Goal: Transaction & Acquisition: Book appointment/travel/reservation

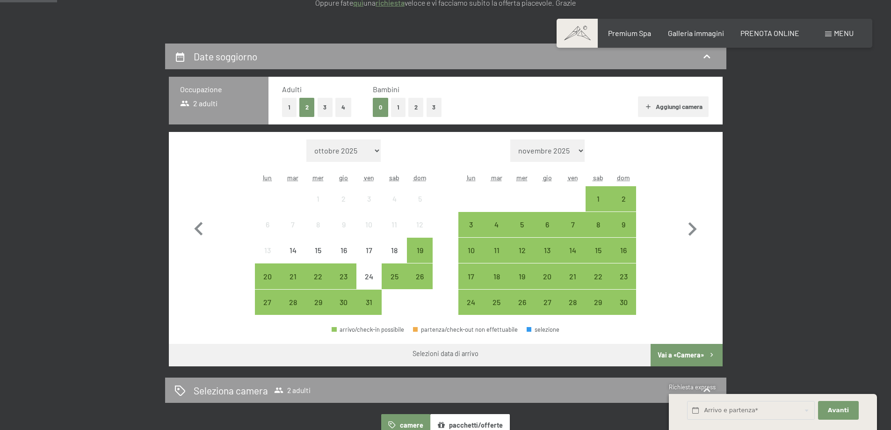
click at [397, 108] on button "1" at bounding box center [398, 107] width 15 height 19
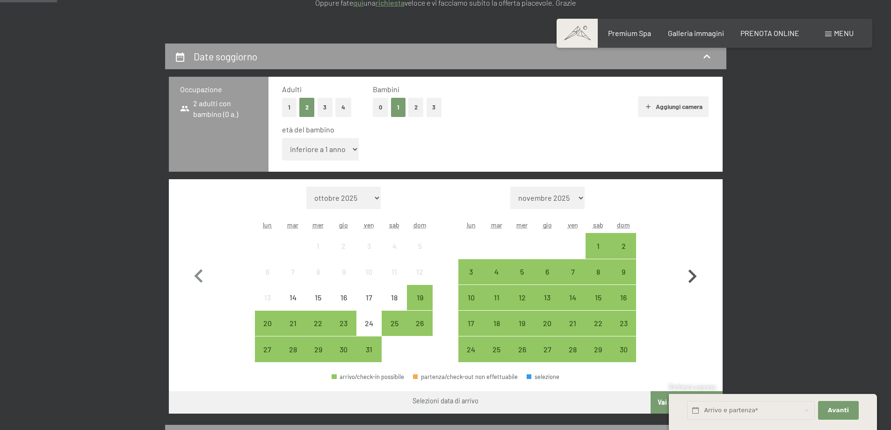
click at [691, 276] on icon "button" at bounding box center [692, 276] width 27 height 27
select select "[DATE]"
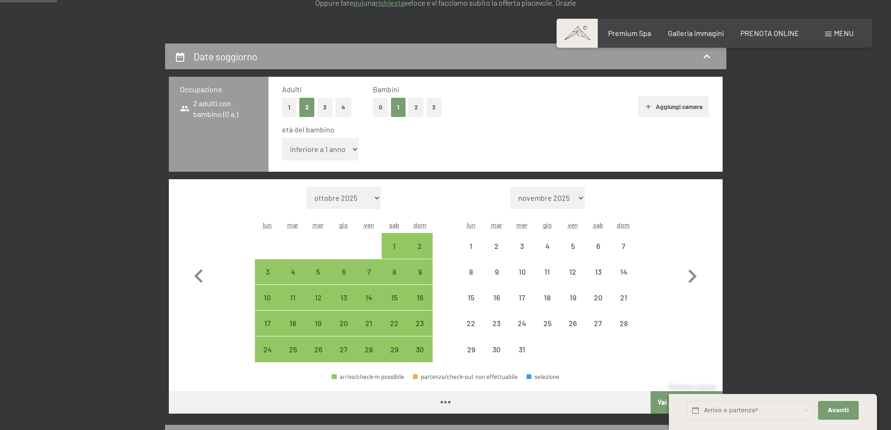
select select "[DATE]"
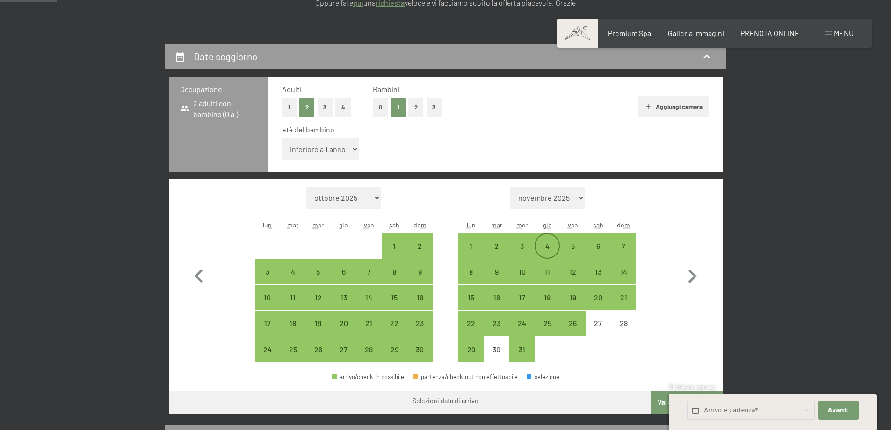
click at [555, 248] on div "4" at bounding box center [547, 253] width 23 height 23
select select "[DATE]"
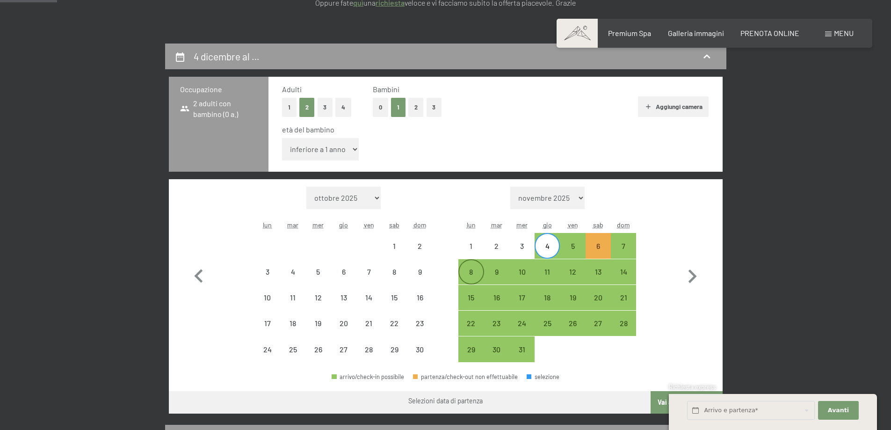
click at [475, 269] on div "8" at bounding box center [470, 279] width 23 height 23
select select "[DATE]"
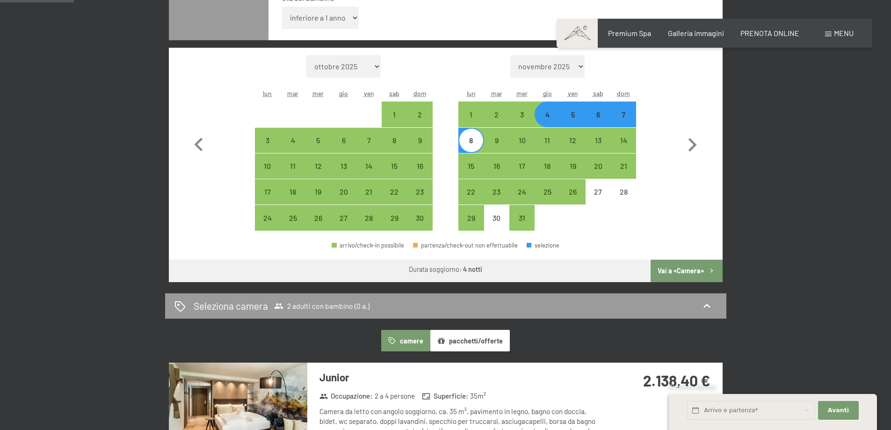
scroll to position [327, 0]
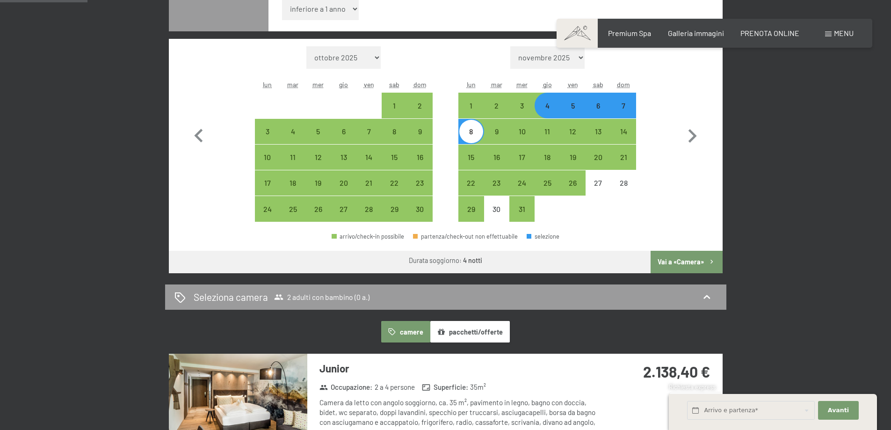
click at [694, 258] on button "Vai a «Camera»" at bounding box center [687, 262] width 72 height 22
select select "[DATE]"
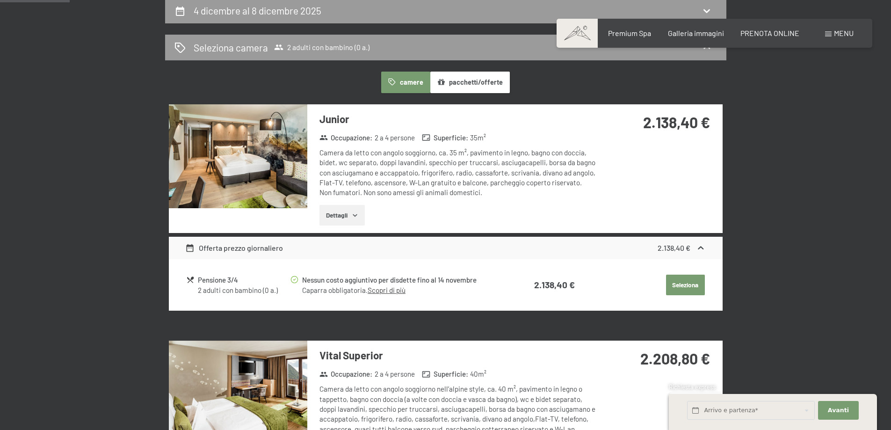
scroll to position [234, 0]
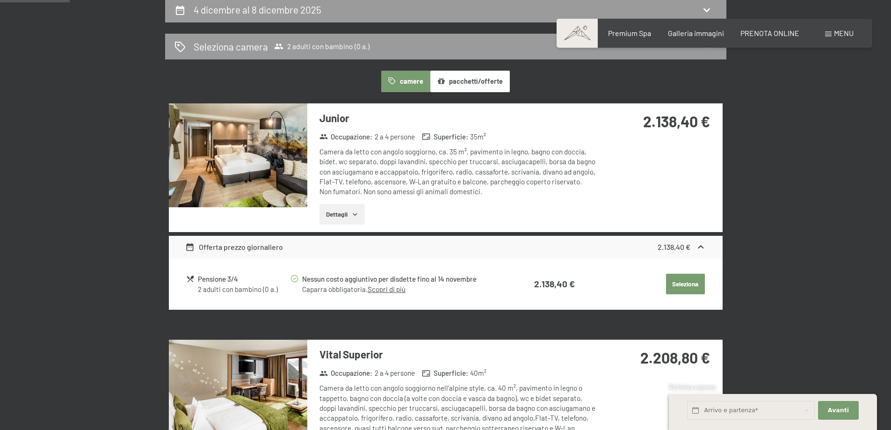
click at [684, 286] on button "Seleziona" at bounding box center [685, 284] width 39 height 21
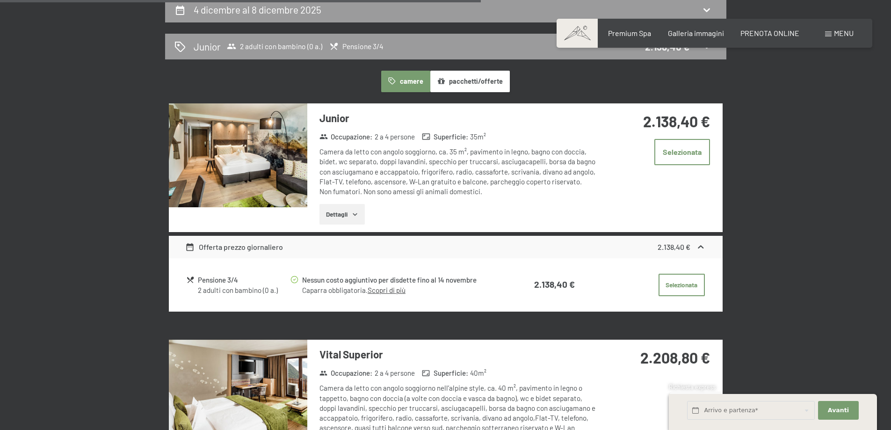
scroll to position [231, 0]
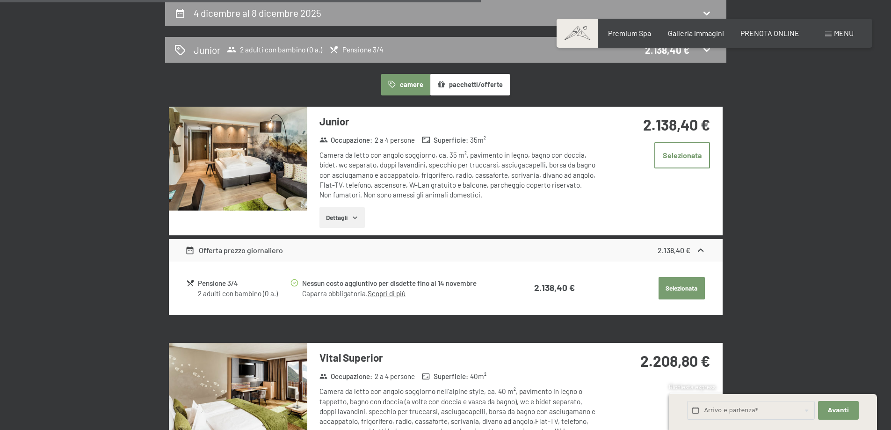
click at [688, 292] on button "Selezionata" at bounding box center [682, 288] width 46 height 22
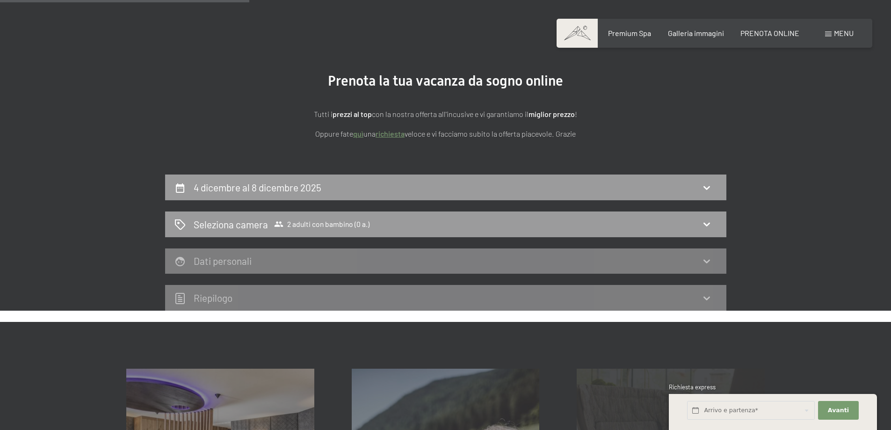
scroll to position [44, 0]
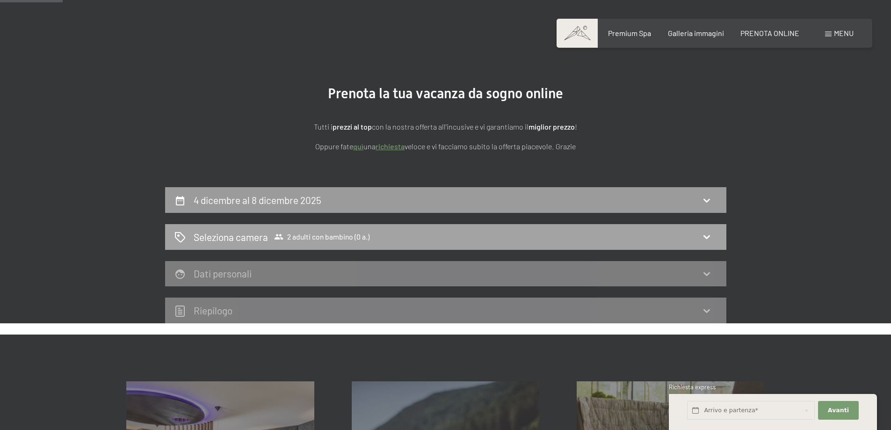
click at [705, 239] on icon at bounding box center [706, 236] width 11 height 11
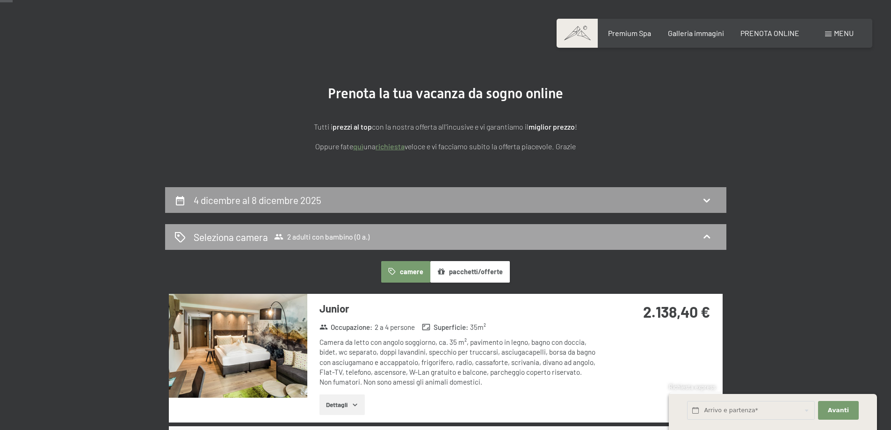
click at [449, 236] on div "Seleziona camera 2 adulti con bambino (0 a.)" at bounding box center [445, 237] width 543 height 14
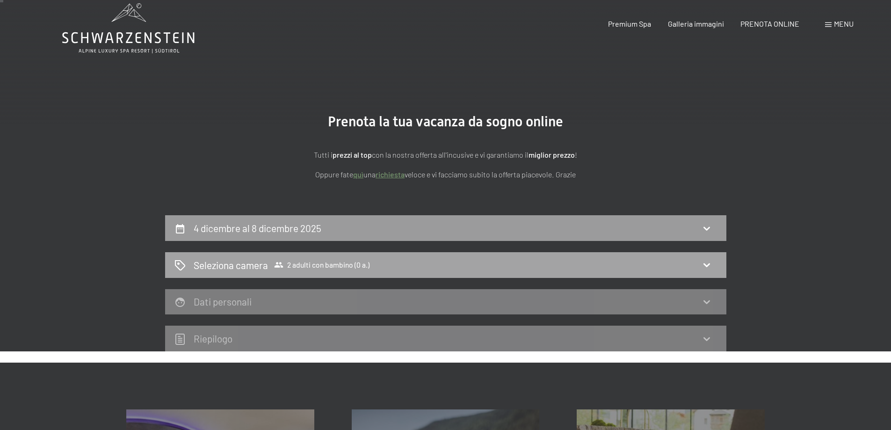
scroll to position [0, 0]
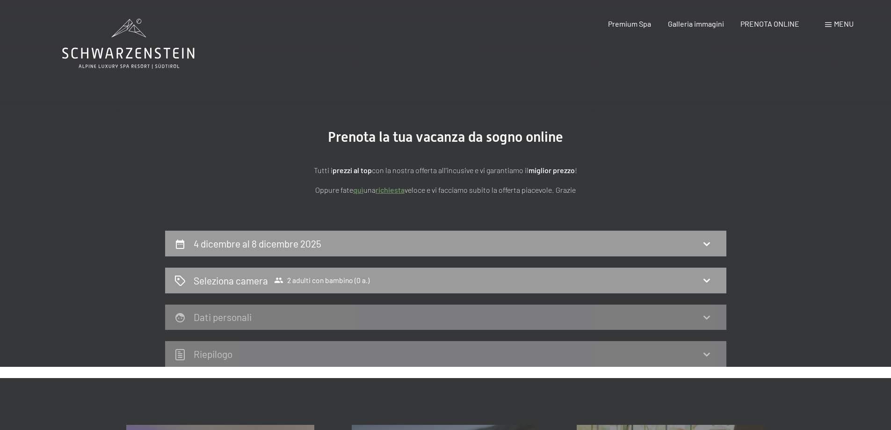
click at [180, 47] on icon at bounding box center [128, 44] width 132 height 50
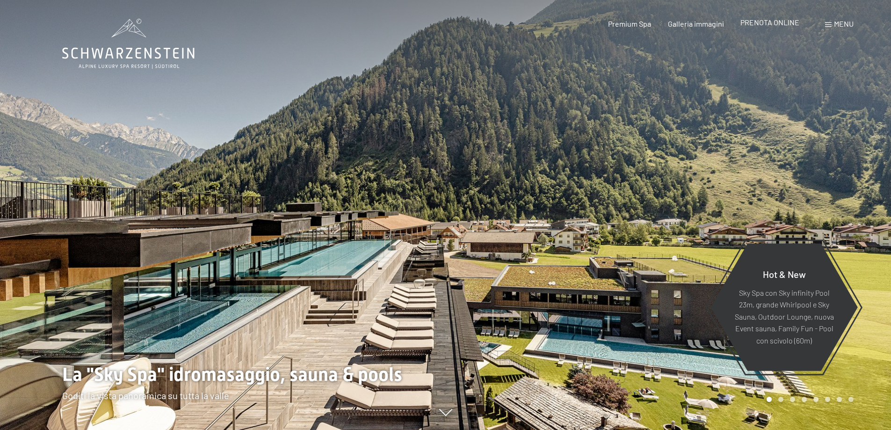
click at [763, 24] on span "PRENOTA ONLINE" at bounding box center [770, 22] width 59 height 9
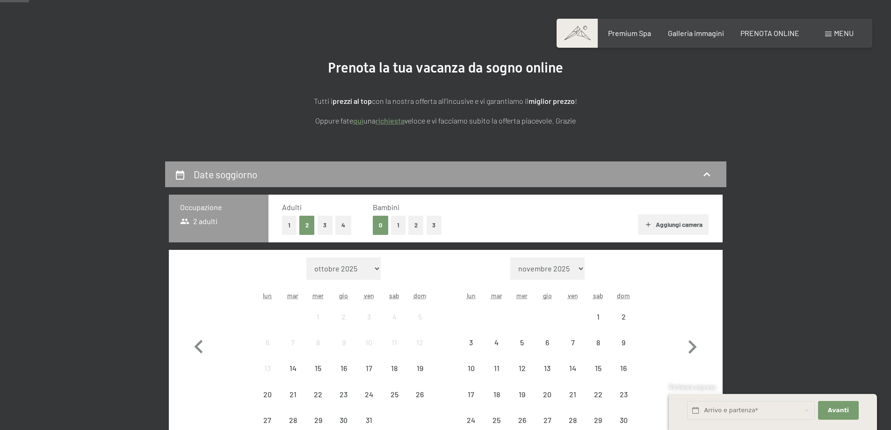
scroll to position [140, 0]
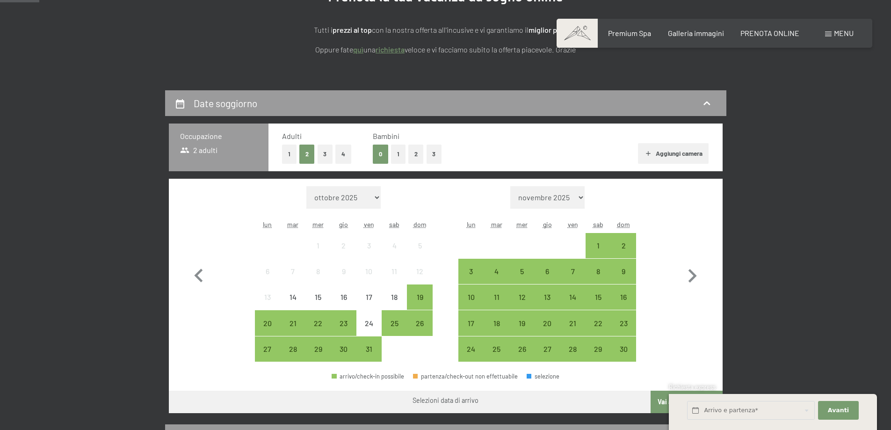
click at [399, 147] on button "1" at bounding box center [398, 154] width 15 height 19
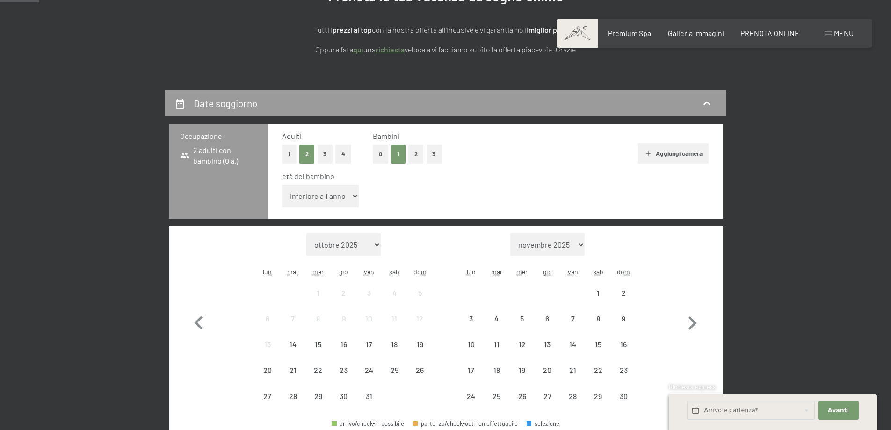
click at [349, 196] on select "inferiore a 1 anno 1 anno 2 anni 3 anni 4 anni 5 anni 6 anni 7 anni 8 anni 9 an…" at bounding box center [320, 196] width 77 height 22
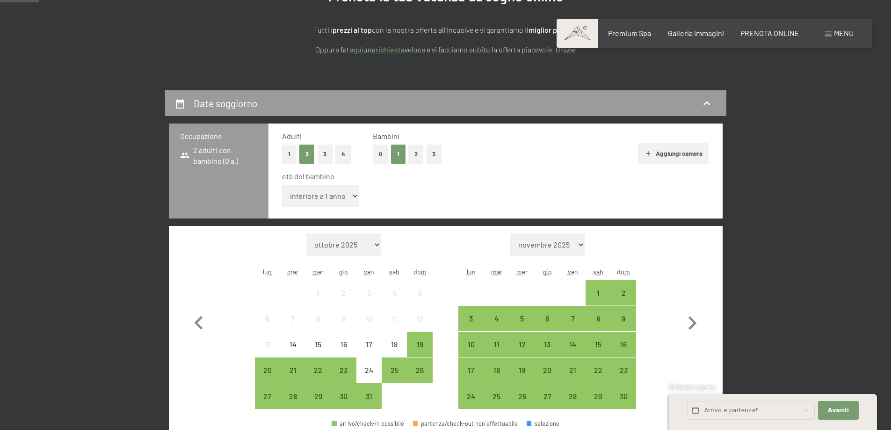
select select "5"
click at [282, 185] on select "inferiore a 1 anno 1 anno 2 anni 3 anni 4 anni 5 anni 6 anni 7 anni 8 anni 9 an…" at bounding box center [320, 196] width 77 height 22
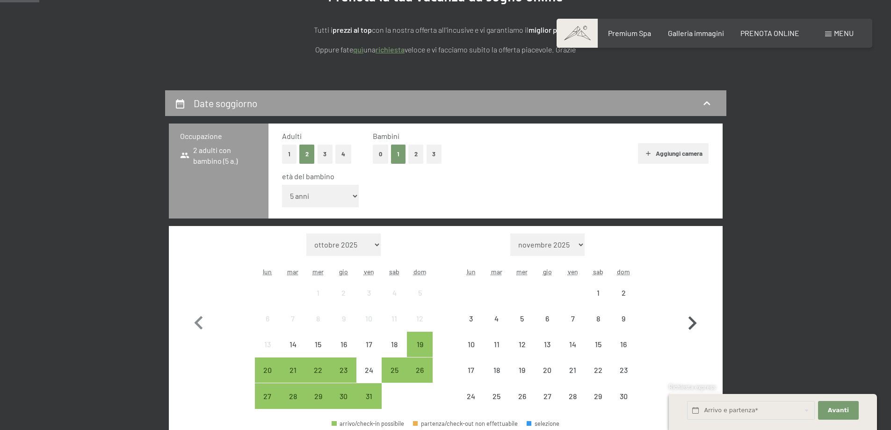
click at [700, 320] on icon "button" at bounding box center [692, 323] width 27 height 27
select select "[DATE]"
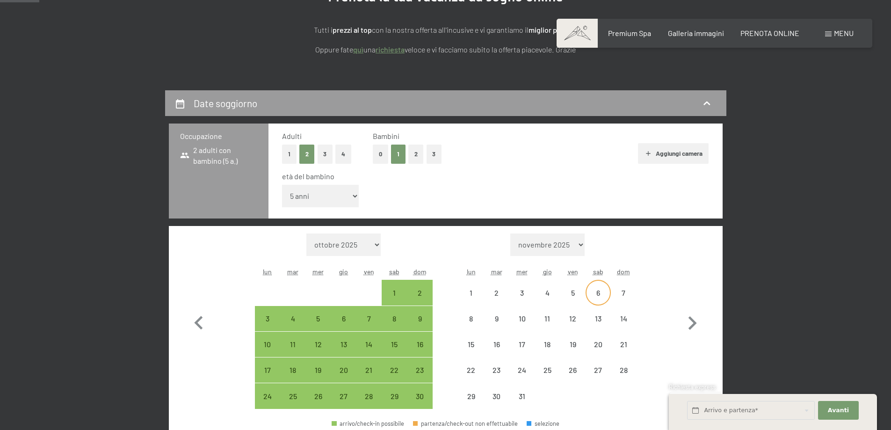
select select "[DATE]"
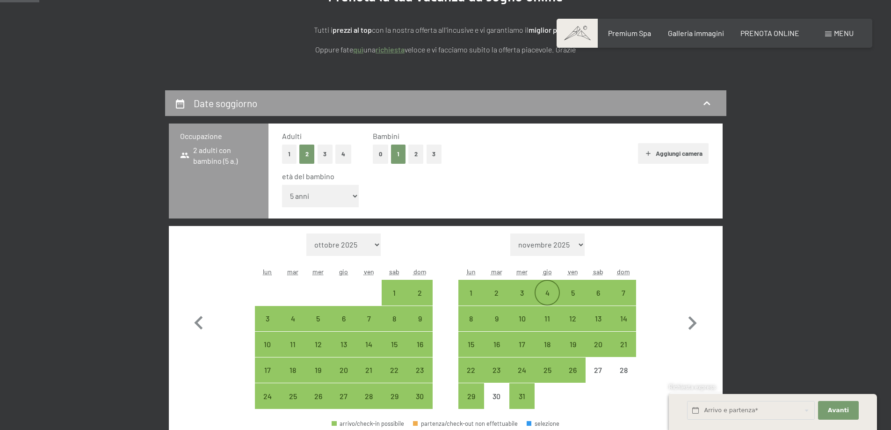
click at [541, 296] on div "4" at bounding box center [547, 300] width 23 height 23
select select "[DATE]"
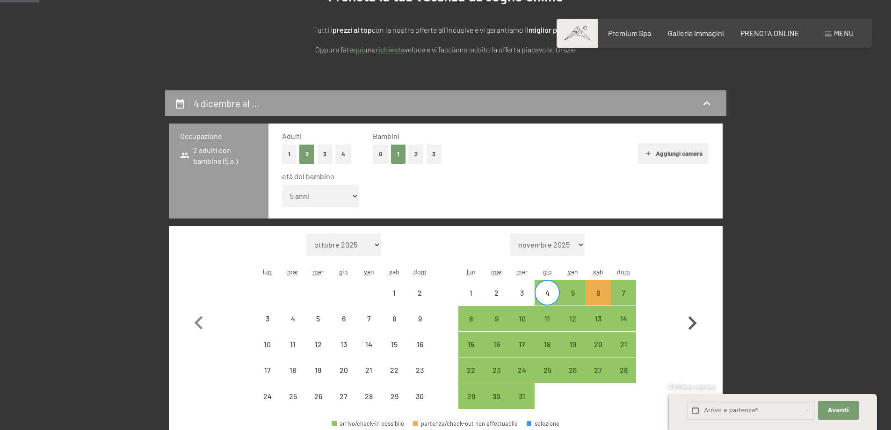
click at [688, 296] on button "button" at bounding box center [692, 321] width 27 height 176
select select "[DATE]"
select select "2026-01-01"
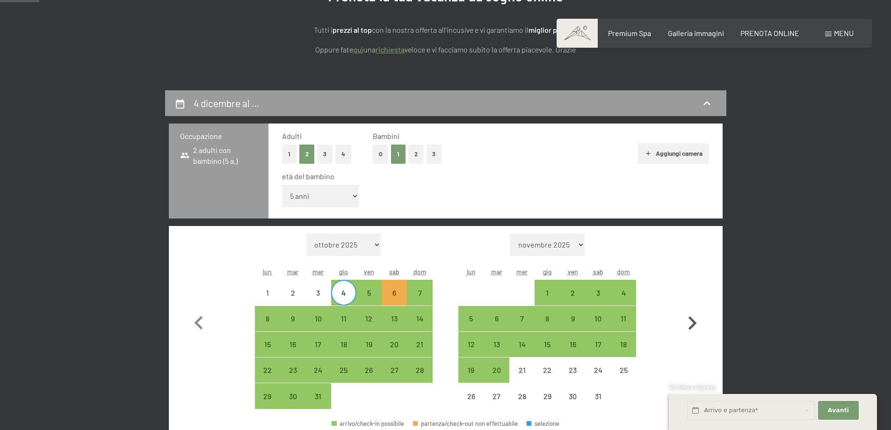
select select "[DATE]"
select select "2026-01-01"
click at [270, 406] on div "29" at bounding box center [267, 403] width 23 height 23
select select "[DATE]"
select select "2026-01-01"
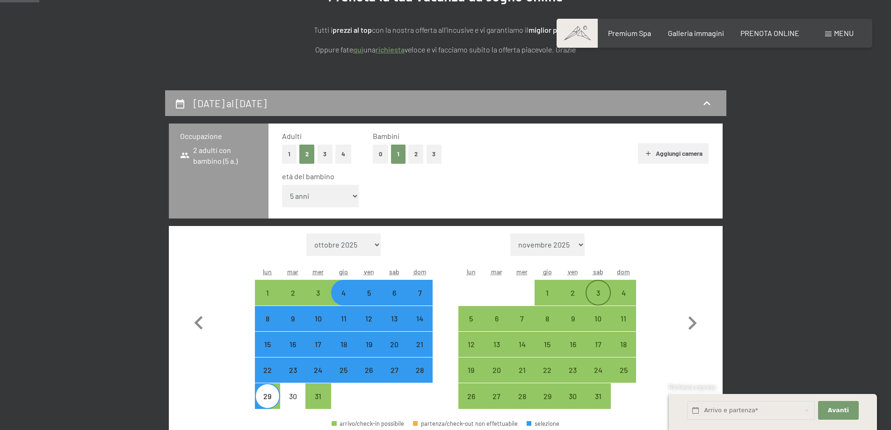
click at [605, 291] on div "3" at bounding box center [598, 300] width 23 height 23
select select "[DATE]"
select select "2026-01-01"
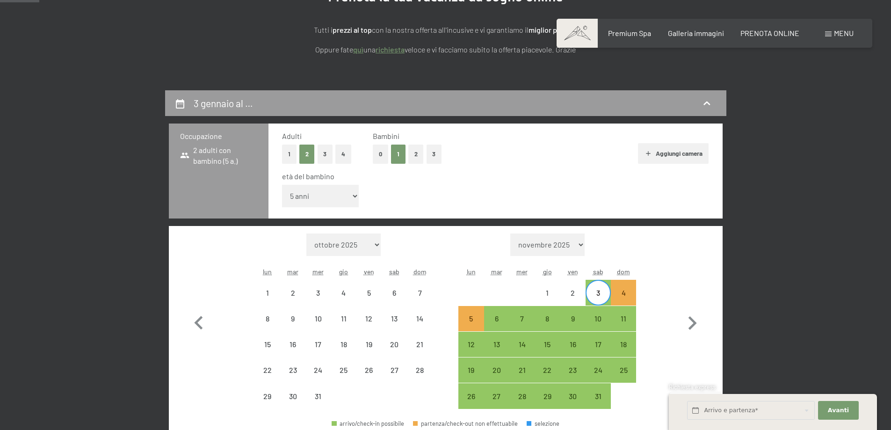
click at [280, 397] on div "30" at bounding box center [292, 395] width 25 height 25
select select "[DATE]"
select select "2026-01-01"
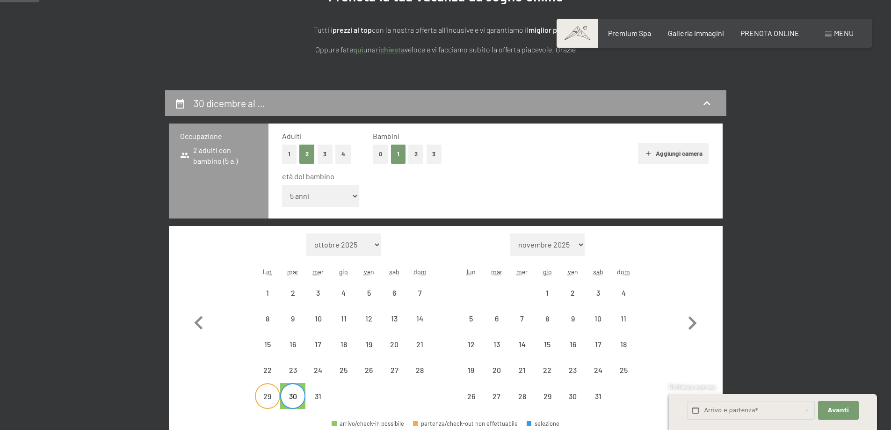
click at [263, 397] on div "29" at bounding box center [267, 403] width 23 height 23
select select "[DATE]"
select select "2026-01-01"
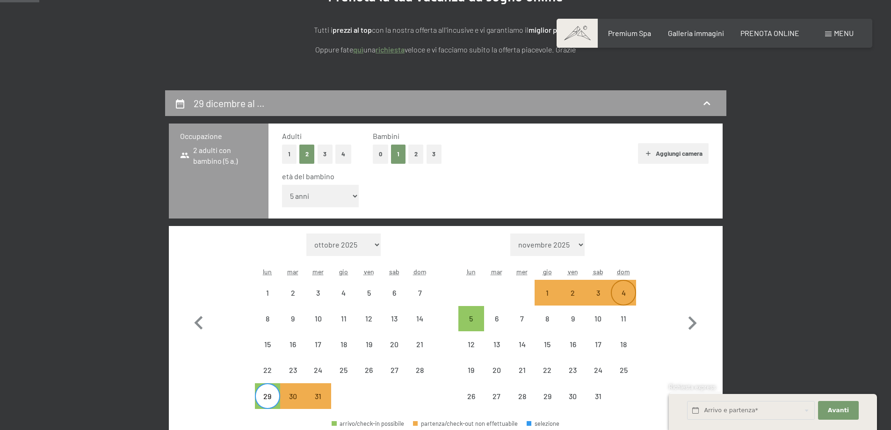
click at [630, 295] on div "4" at bounding box center [623, 300] width 23 height 23
select select "[DATE]"
select select "2026-01-01"
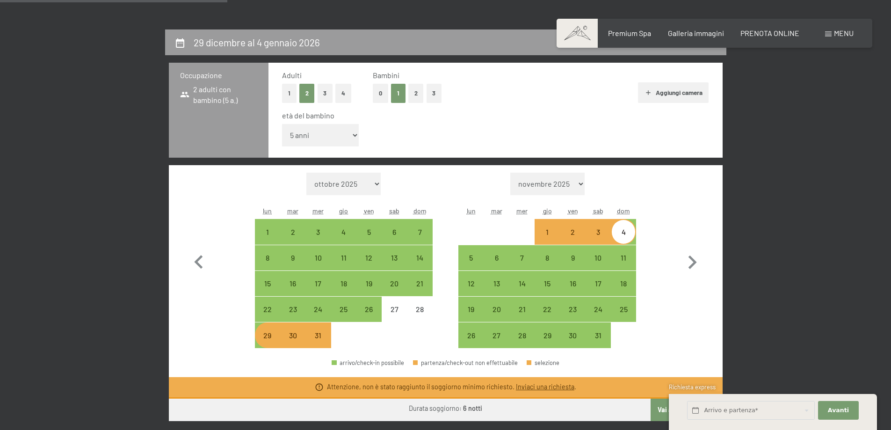
scroll to position [281, 0]
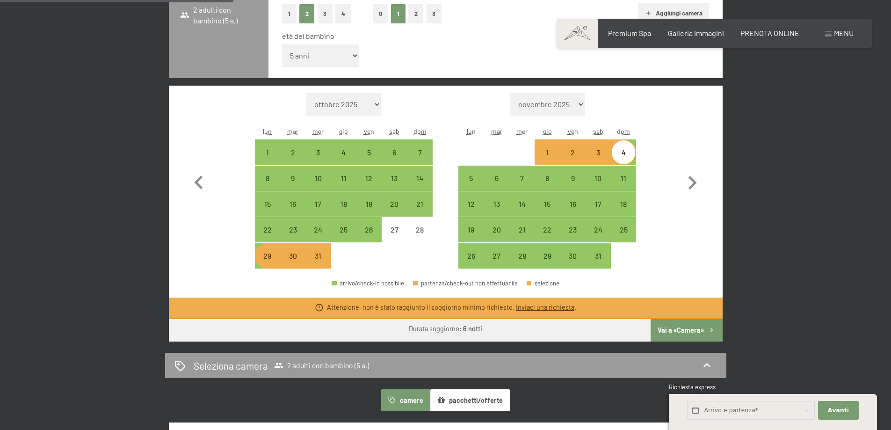
click at [265, 255] on div "29" at bounding box center [267, 263] width 23 height 23
select select "[DATE]"
select select "2026-01-01"
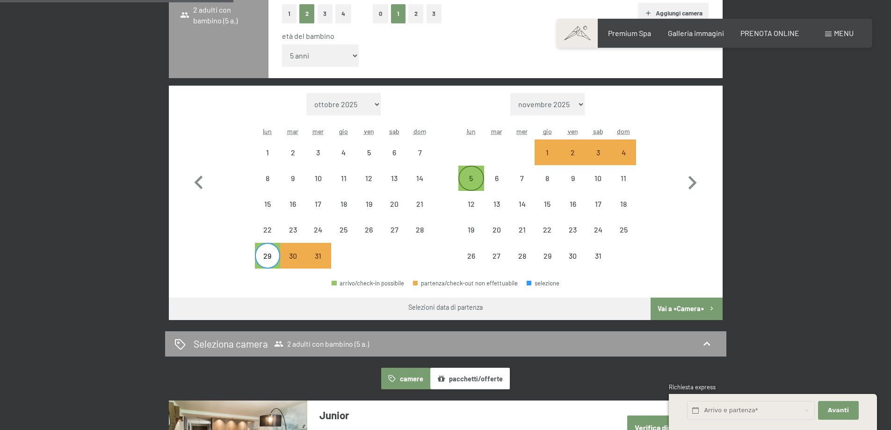
click at [477, 174] on div "5" at bounding box center [470, 185] width 23 height 23
select select "[DATE]"
select select "2026-01-01"
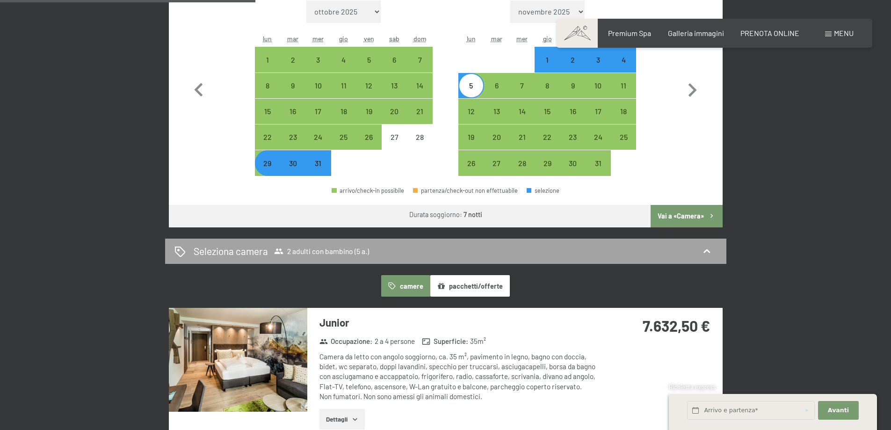
scroll to position [374, 0]
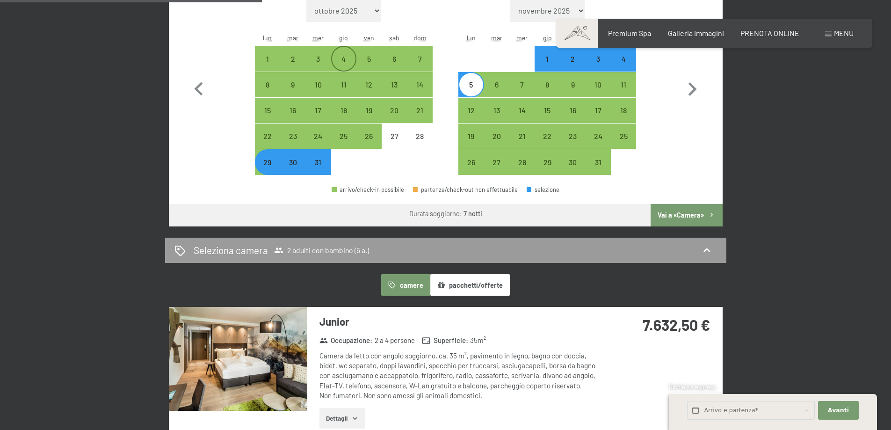
click at [335, 58] on div "4" at bounding box center [343, 66] width 23 height 23
select select "[DATE]"
select select "2026-01-01"
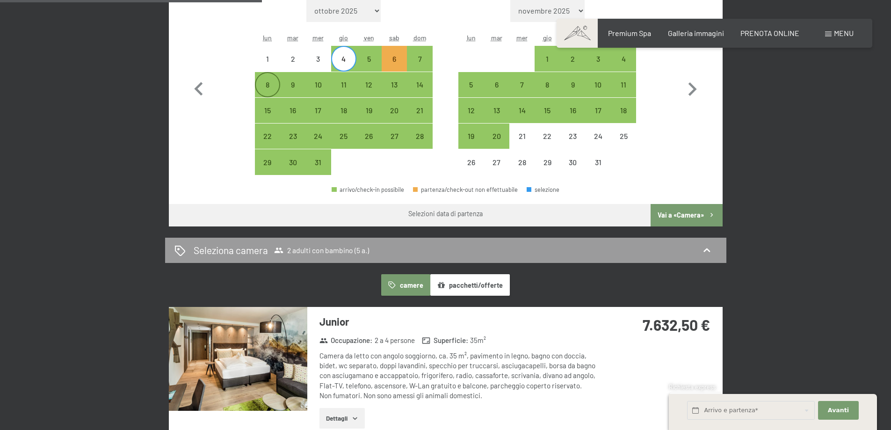
click at [270, 86] on div "8" at bounding box center [267, 92] width 23 height 23
select select "[DATE]"
select select "2026-01-01"
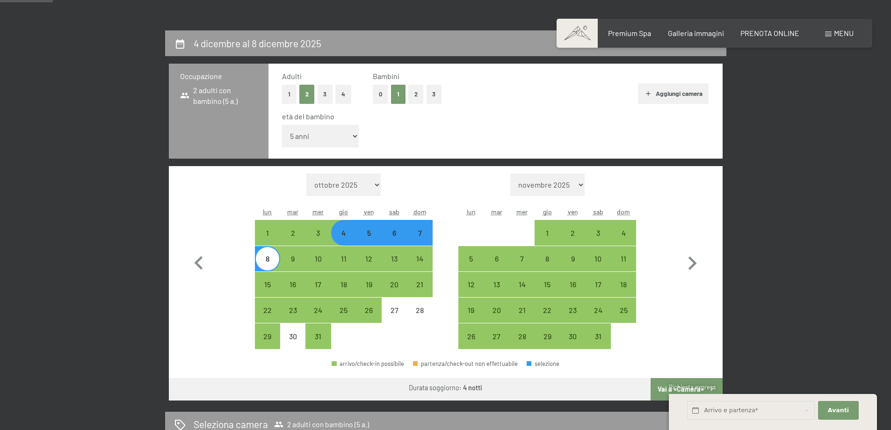
scroll to position [187, 0]
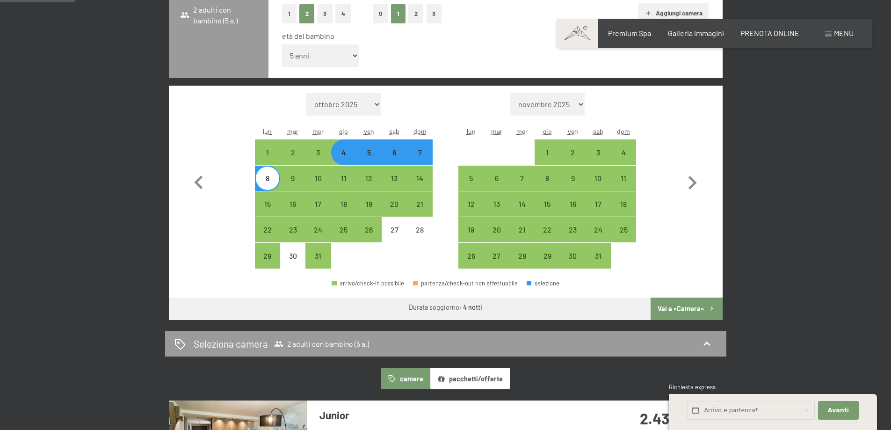
click at [688, 306] on button "Vai a «Camera»" at bounding box center [687, 309] width 72 height 22
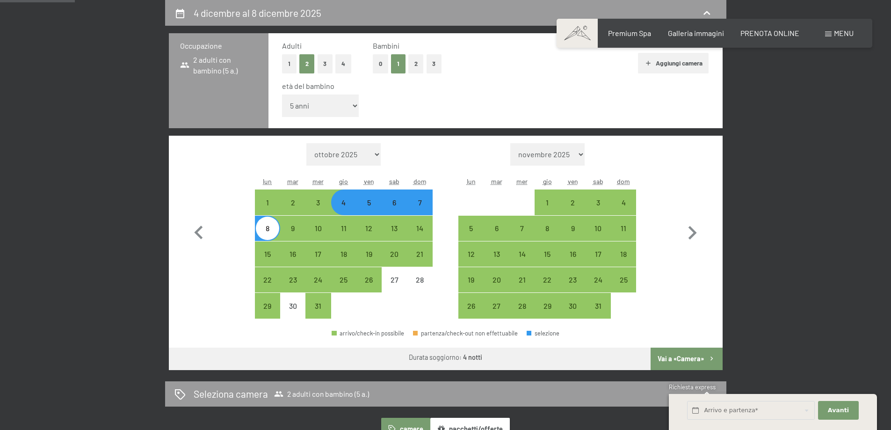
select select "[DATE]"
select select "2026-01-01"
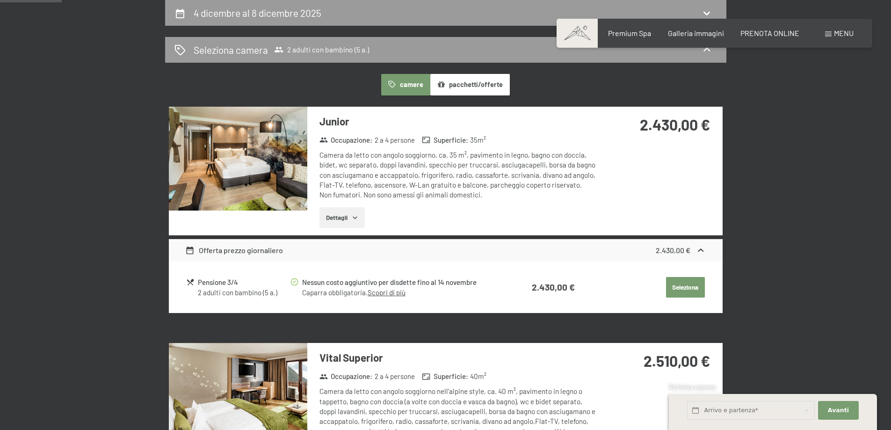
click at [688, 291] on button "Seleziona" at bounding box center [685, 287] width 39 height 21
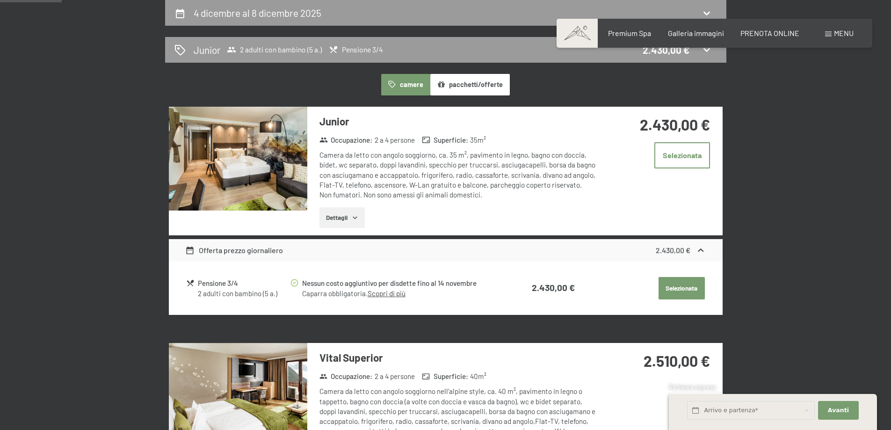
click at [674, 290] on button "Selezionata" at bounding box center [682, 288] width 46 height 22
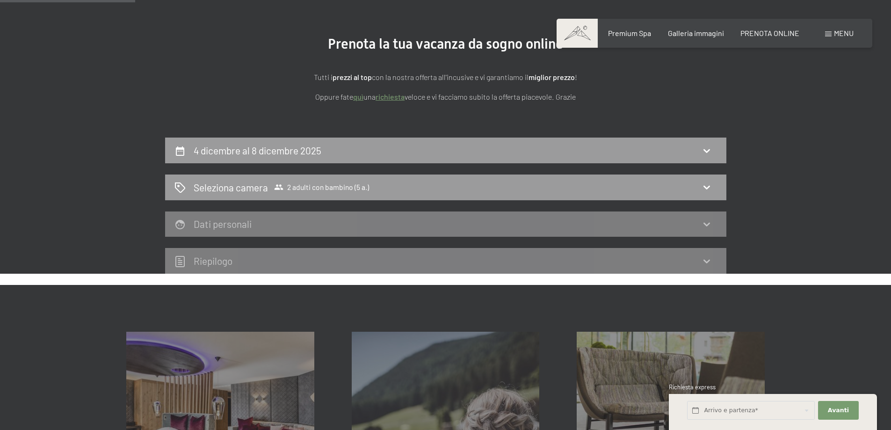
scroll to position [94, 0]
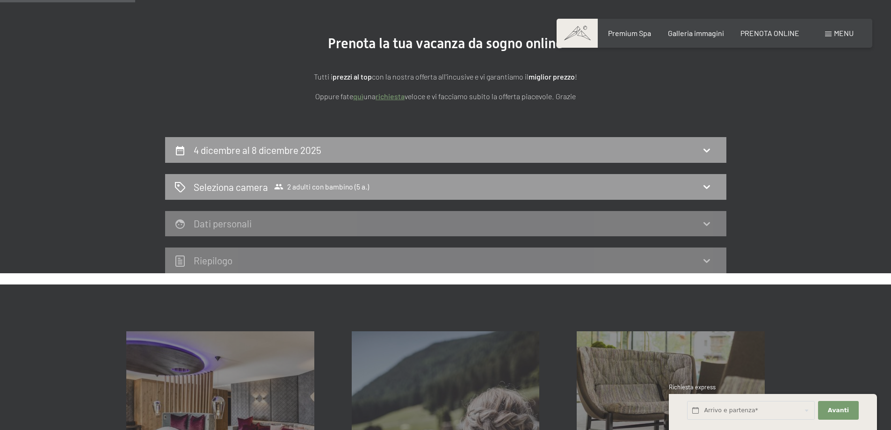
click at [694, 222] on div "Dati personali" at bounding box center [445, 224] width 543 height 14
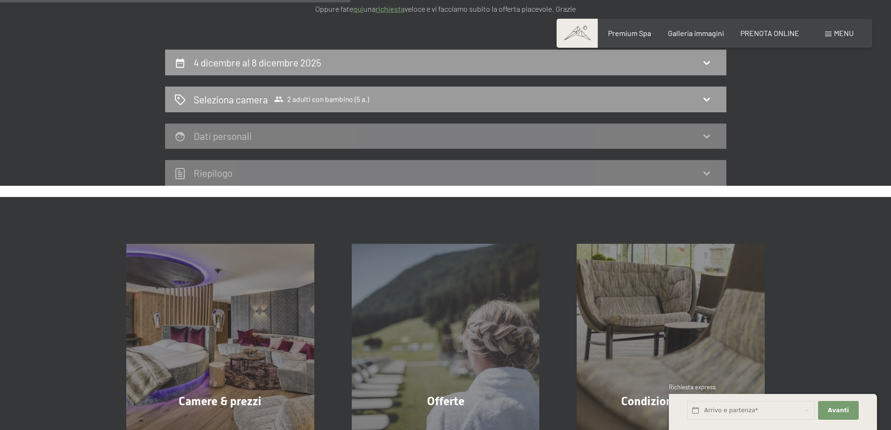
scroll to position [102, 0]
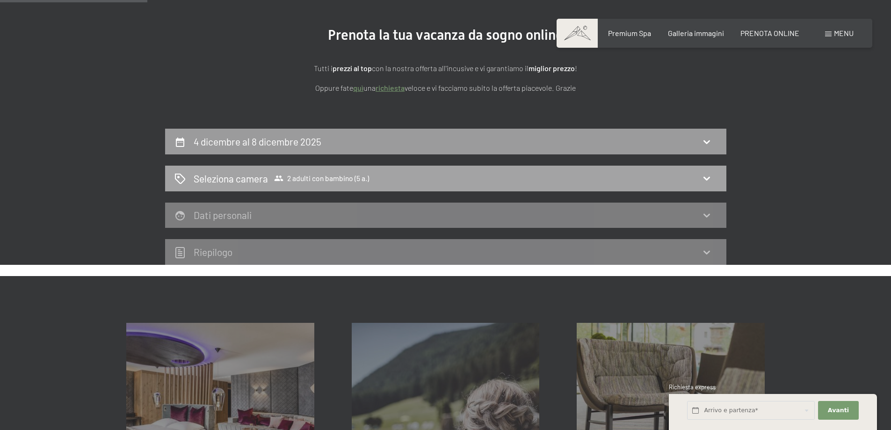
click at [348, 177] on span "2 adulti con bambino (5 a.)" at bounding box center [321, 178] width 95 height 9
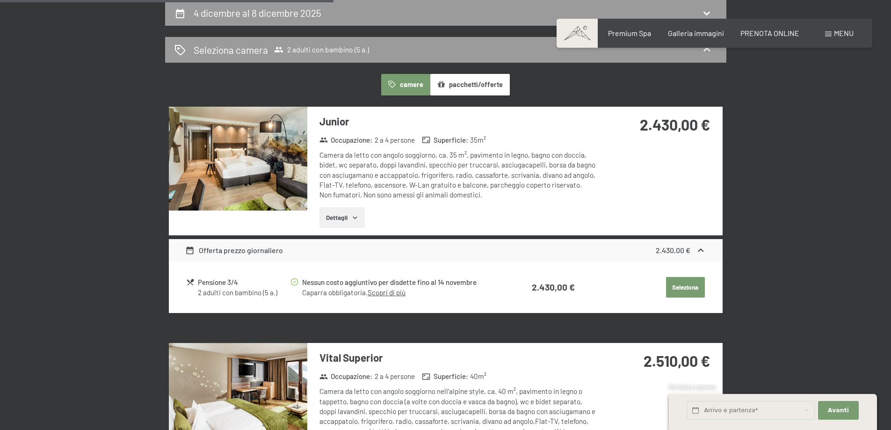
click at [608, 207] on div "Junior Occupazione : 2 a 4 persone Superficie : 35 m² Camera da letto con angol…" at bounding box center [446, 171] width 554 height 129
click at [682, 289] on button "Seleziona" at bounding box center [685, 287] width 39 height 21
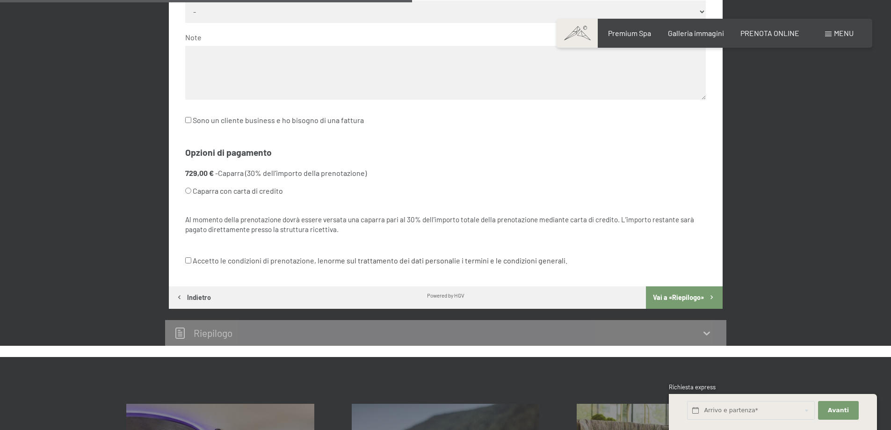
scroll to position [511, 0]
click at [544, 260] on body "Prenotazione Richiesta Premium Spa Galleria immagini PRENOTA ONLINE Menu DE IT …" at bounding box center [445, 268] width 891 height 1559
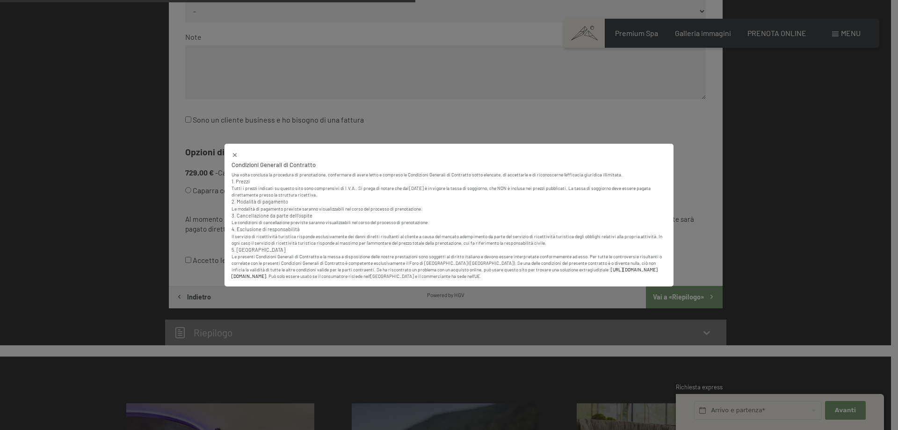
click at [236, 155] on icon at bounding box center [235, 155] width 7 height 7
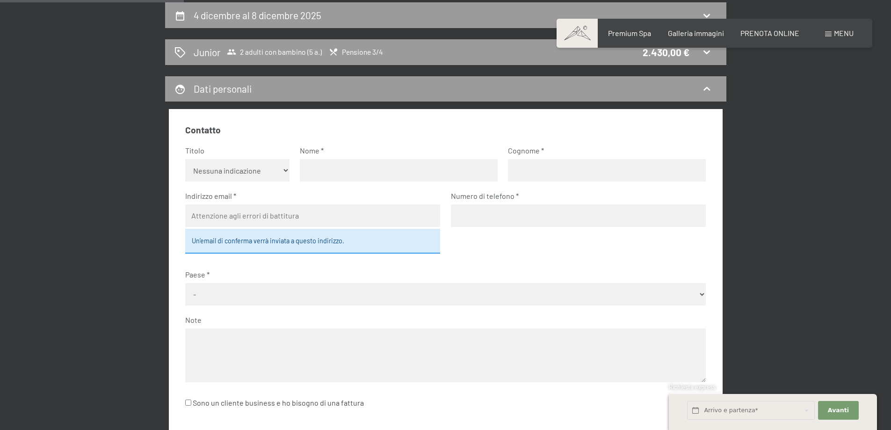
scroll to position [140, 0]
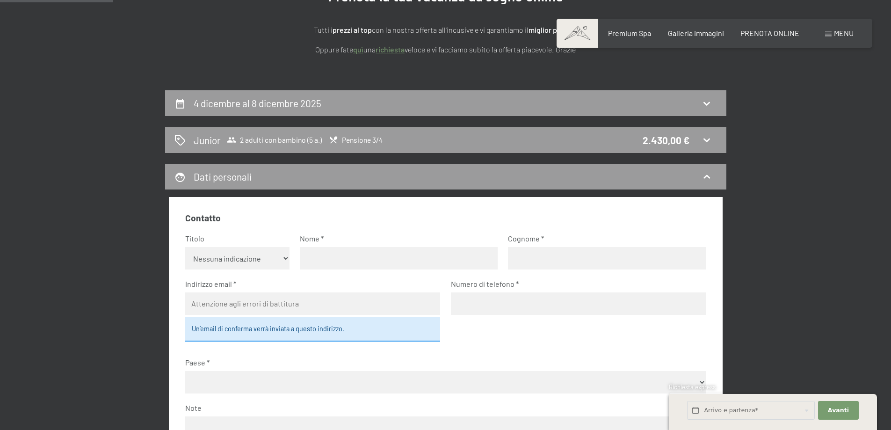
click at [292, 104] on h2 "4 dicembre al 8 dicembre 2025" at bounding box center [258, 103] width 128 height 12
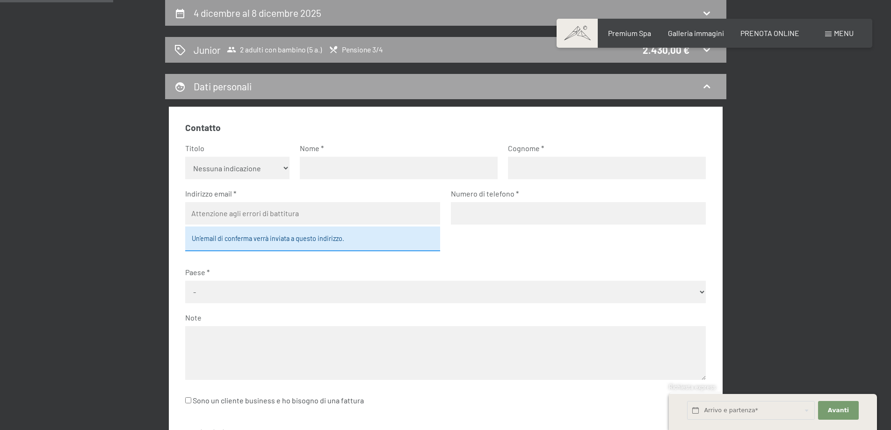
select select "5"
select select "[DATE]"
select select "2026-01-01"
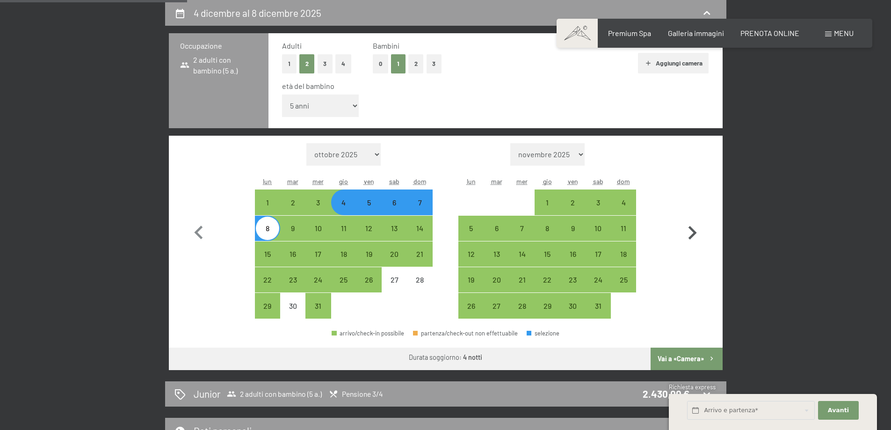
click at [689, 237] on icon "button" at bounding box center [692, 232] width 27 height 27
select select "2026-01-01"
select select "2026-02-01"
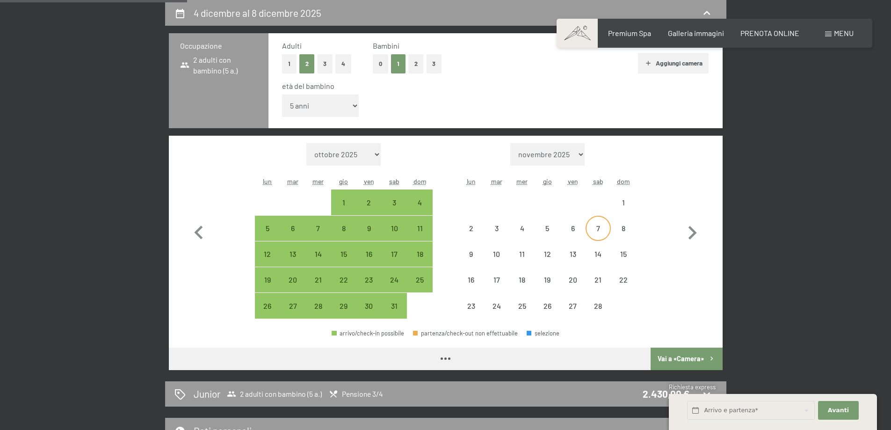
select select "2026-01-01"
select select "2026-02-01"
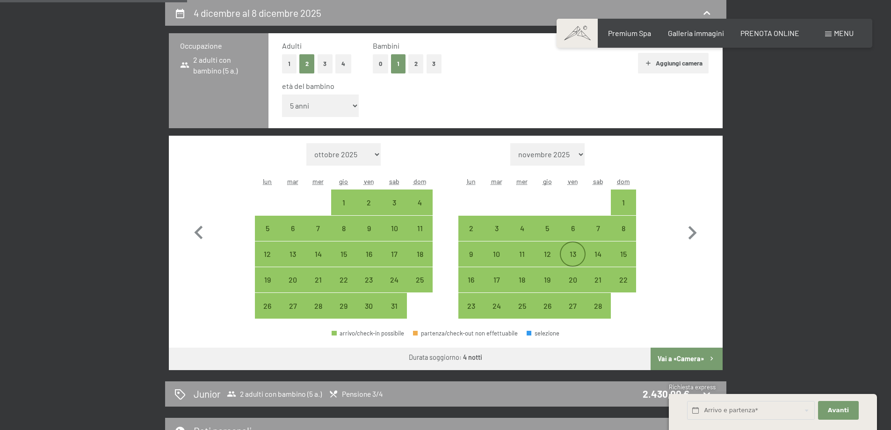
click at [571, 254] on div "13" at bounding box center [572, 261] width 23 height 23
select select "2026-01-01"
select select "2026-02-01"
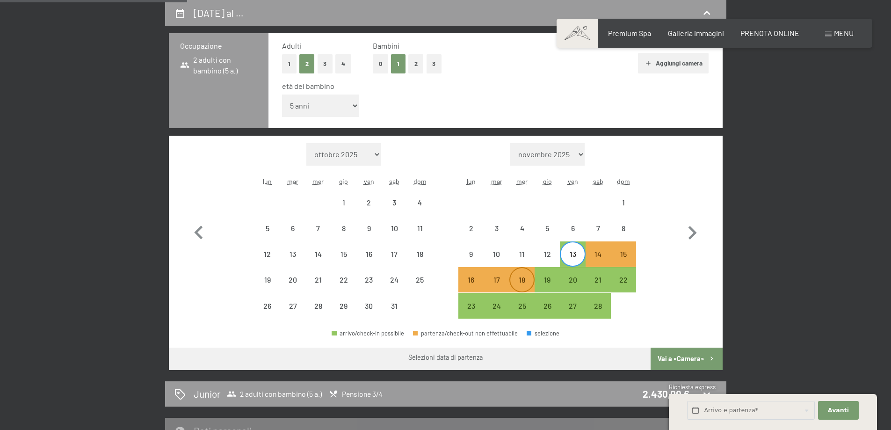
click at [520, 274] on div "18" at bounding box center [521, 279] width 23 height 23
select select "2026-01-01"
select select "2026-02-01"
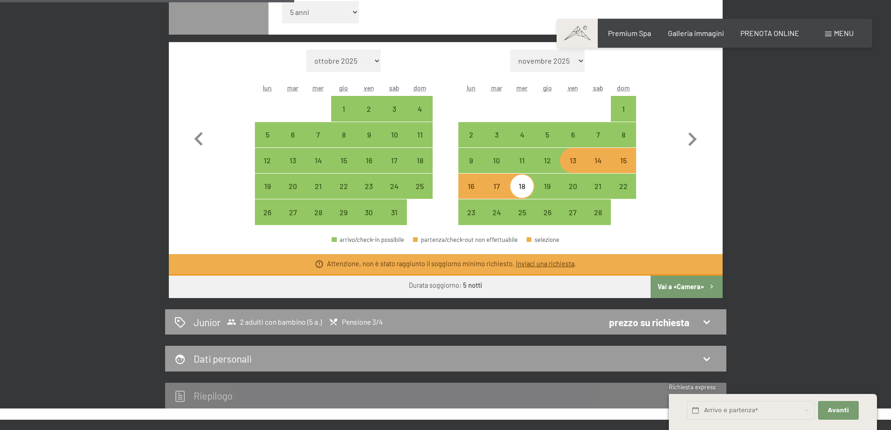
click at [689, 289] on button "Vai a «Camera»" at bounding box center [687, 287] width 72 height 22
select select "2026-01-01"
select select "2026-02-01"
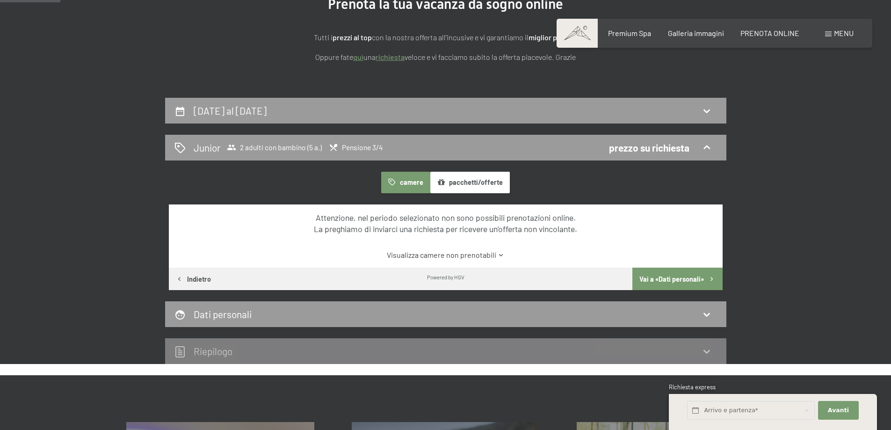
scroll to position [140, 0]
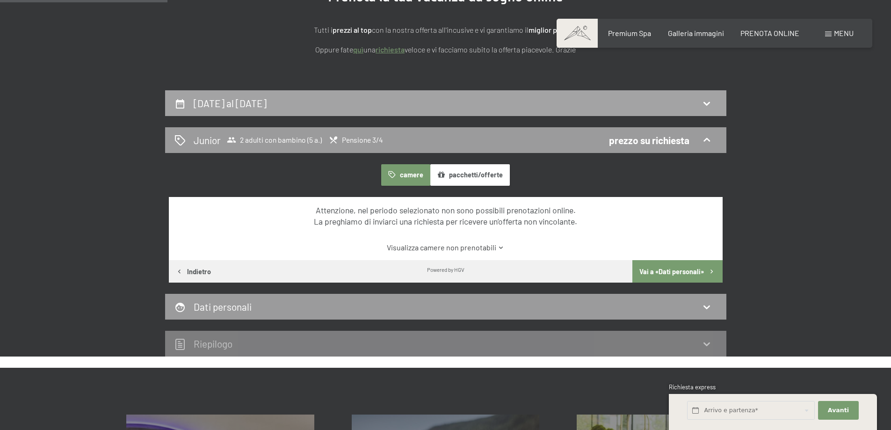
click at [432, 115] on div "13 febbraio al 18 febbraio 2026" at bounding box center [445, 103] width 561 height 26
select select "5"
select select "2026-01-01"
select select "2026-02-01"
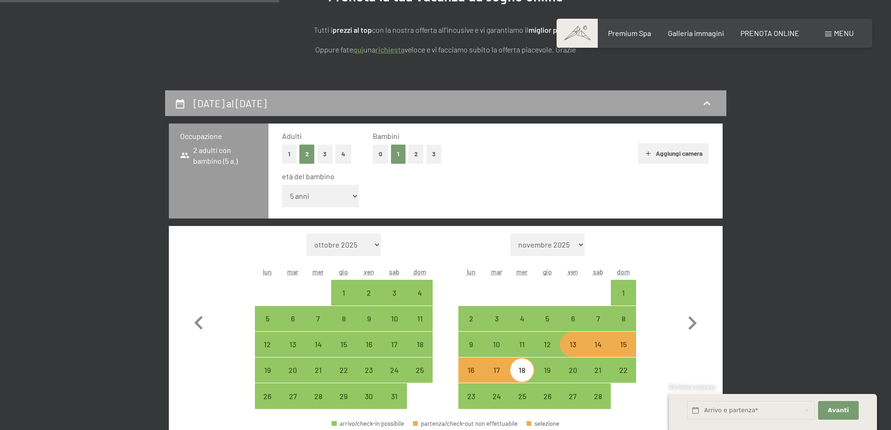
scroll to position [231, 0]
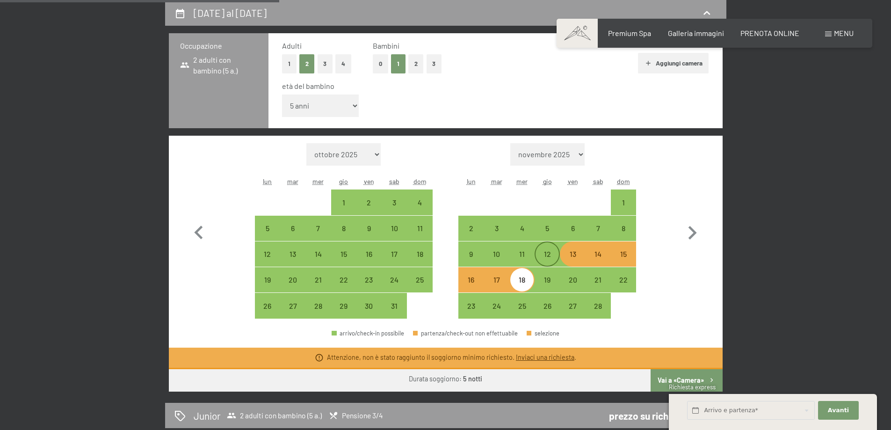
click at [553, 257] on div "12" at bounding box center [547, 261] width 23 height 23
select select "2026-01-01"
select select "2026-02-01"
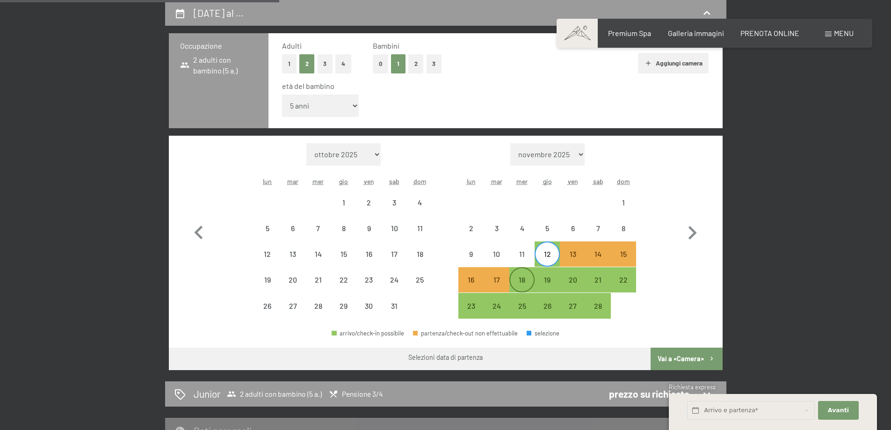
click at [524, 285] on div "18" at bounding box center [521, 287] width 23 height 23
select select "2026-01-01"
select select "2026-02-01"
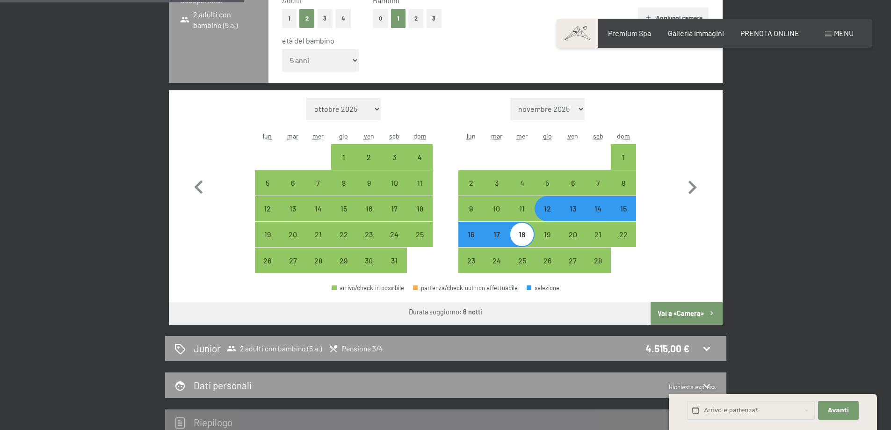
scroll to position [277, 0]
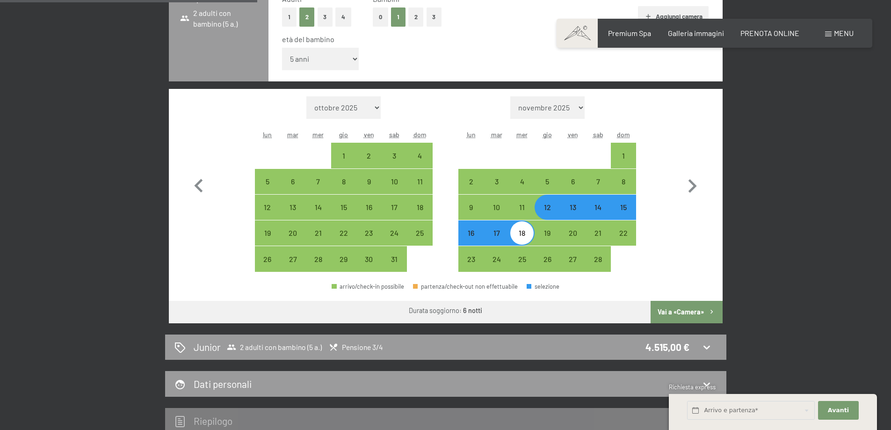
click at [694, 305] on button "Vai a «Camera»" at bounding box center [687, 312] width 72 height 22
select select "2026-01-01"
select select "2026-02-01"
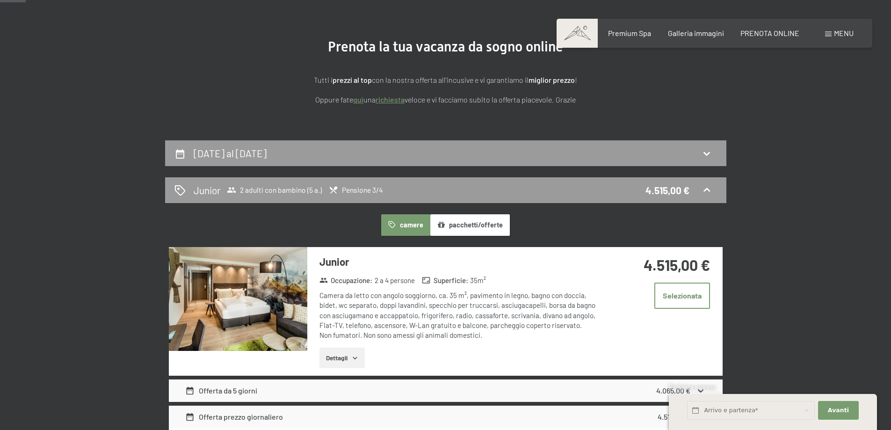
scroll to position [0, 0]
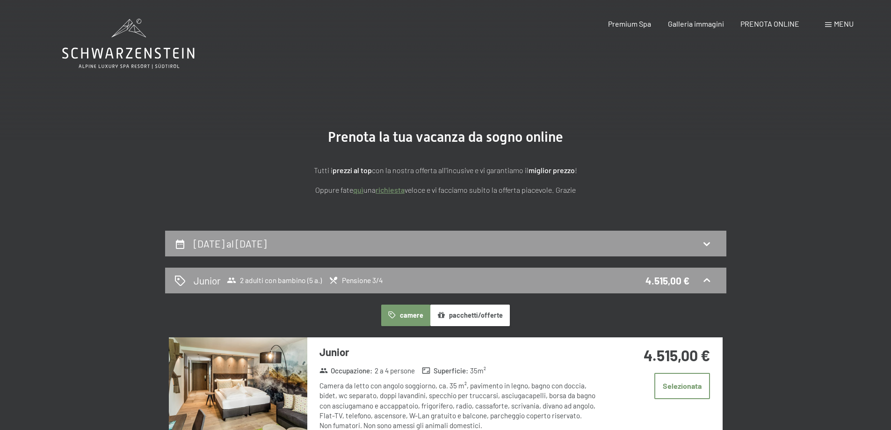
click at [150, 58] on icon at bounding box center [128, 44] width 132 height 50
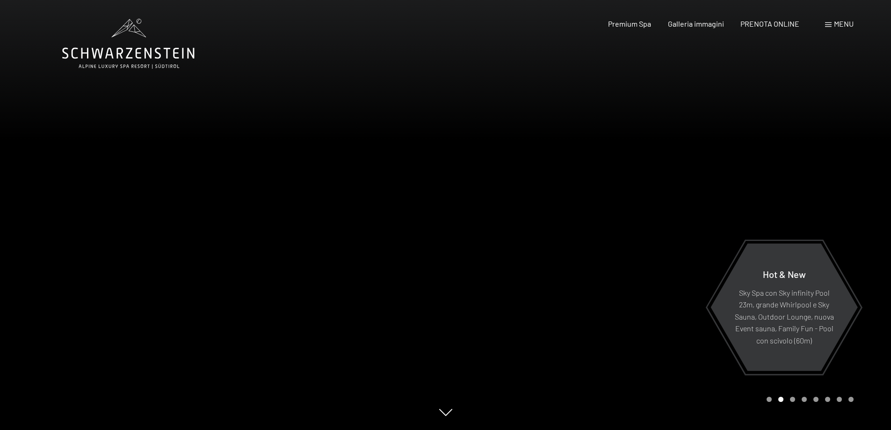
click at [429, 232] on div at bounding box center [223, 215] width 446 height 430
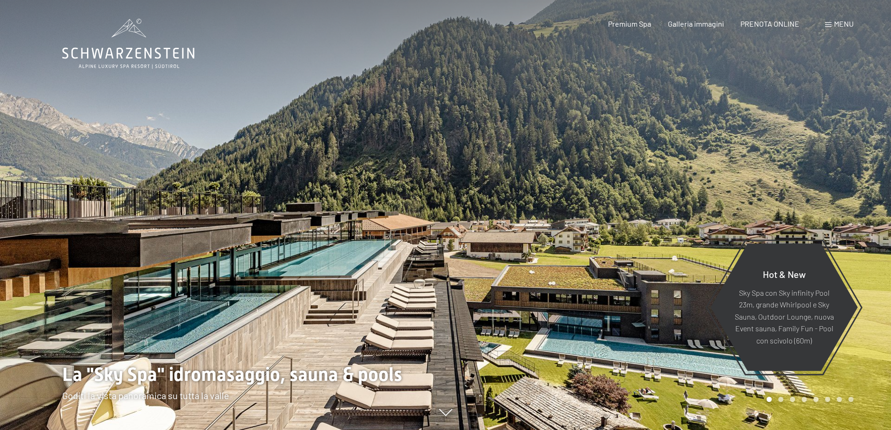
click at [600, 131] on div at bounding box center [669, 215] width 446 height 430
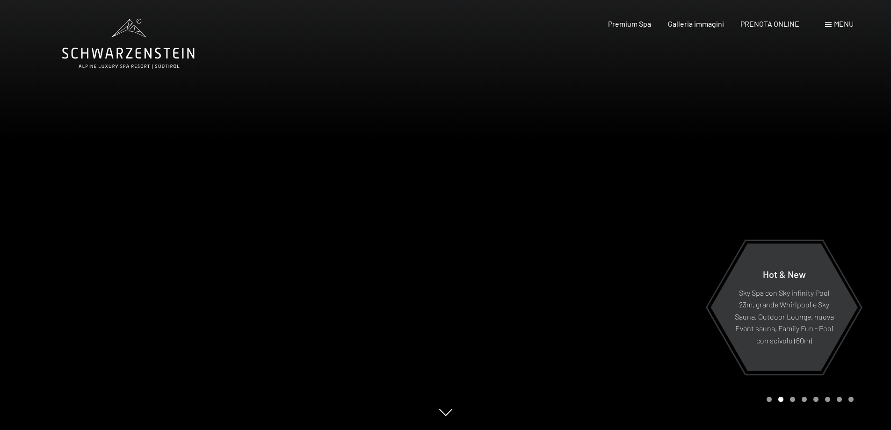
click at [412, 236] on div at bounding box center [223, 215] width 446 height 430
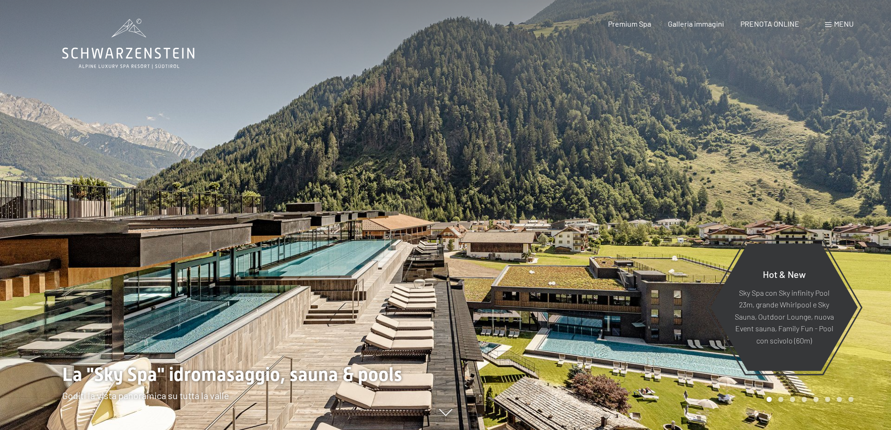
click at [412, 236] on div at bounding box center [223, 215] width 446 height 430
